Goal: Use online tool/utility: Utilize a website feature to perform a specific function

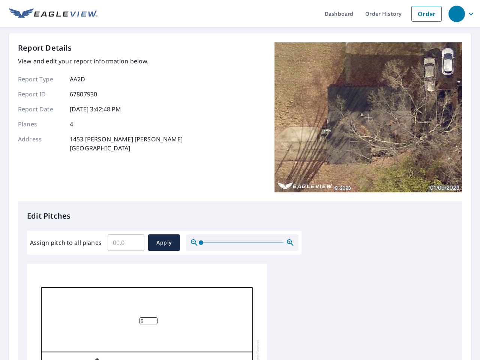
click at [240, 180] on div "Report Details View and edit your report information below. Report Type AA2D Re…" at bounding box center [240, 121] width 444 height 159
click at [456, 13] on div "button" at bounding box center [456, 14] width 16 height 16
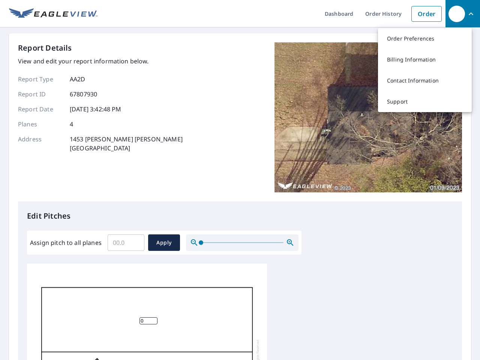
click at [126, 243] on input "Assign pitch to all planes" at bounding box center [126, 242] width 37 height 21
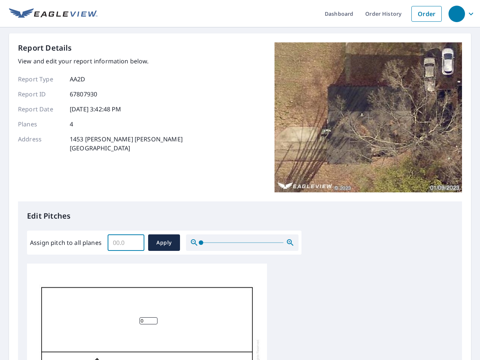
click at [164, 243] on span "Apply" at bounding box center [164, 242] width 20 height 9
click at [290, 243] on icon "button" at bounding box center [290, 242] width 9 height 9
